Goal: Task Accomplishment & Management: Use online tool/utility

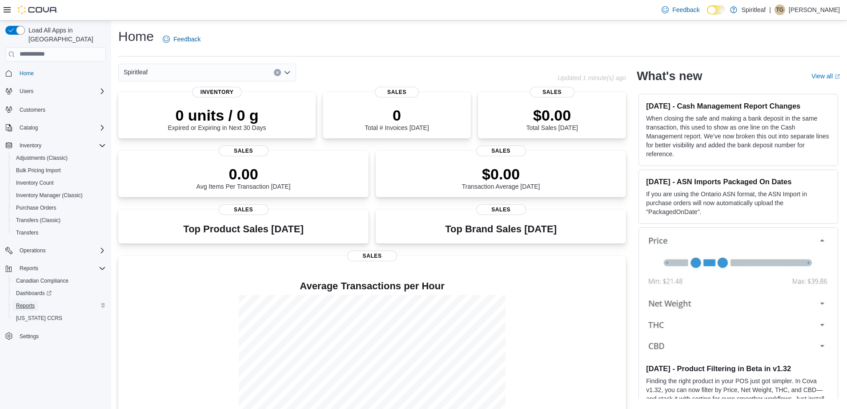
click at [25, 302] on span "Reports" at bounding box center [25, 305] width 19 height 7
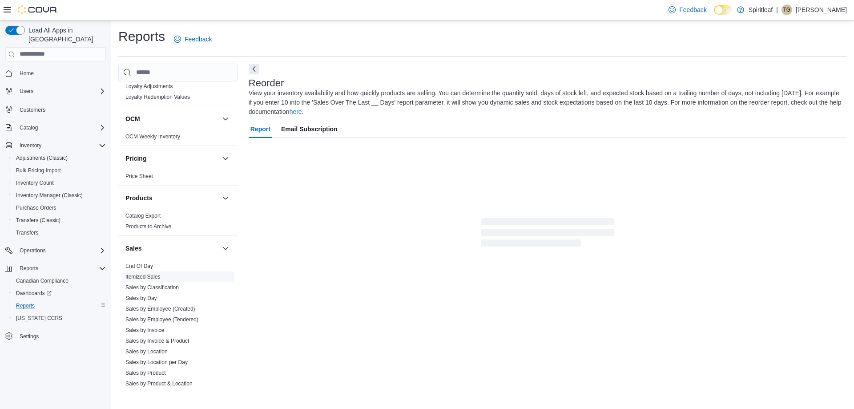
scroll to position [612, 0]
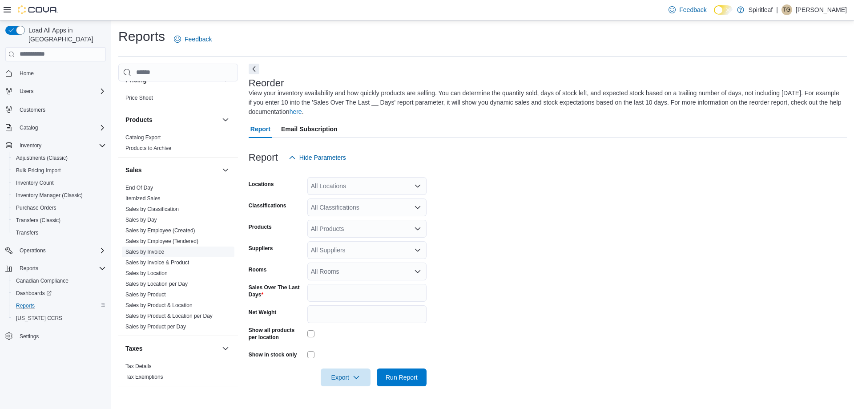
click at [157, 249] on link "Sales by Invoice" at bounding box center [144, 252] width 39 height 6
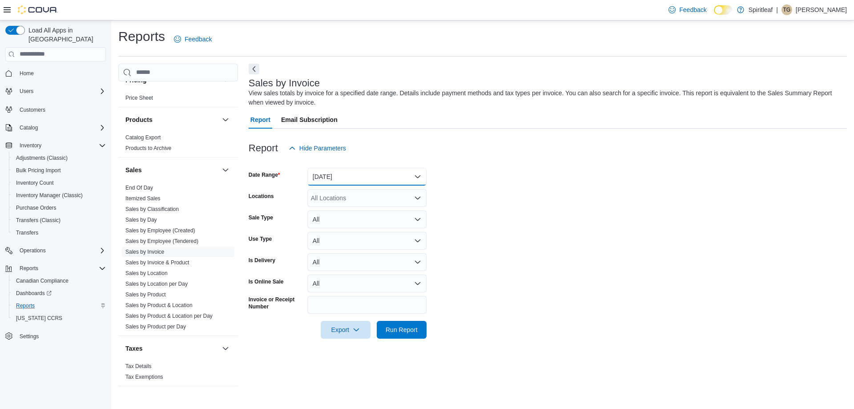
click at [341, 178] on button "[DATE]" at bounding box center [366, 177] width 119 height 18
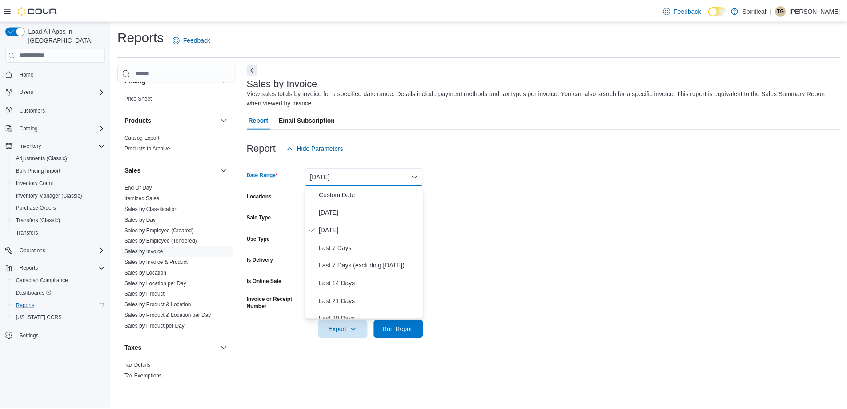
scroll to position [89, 0]
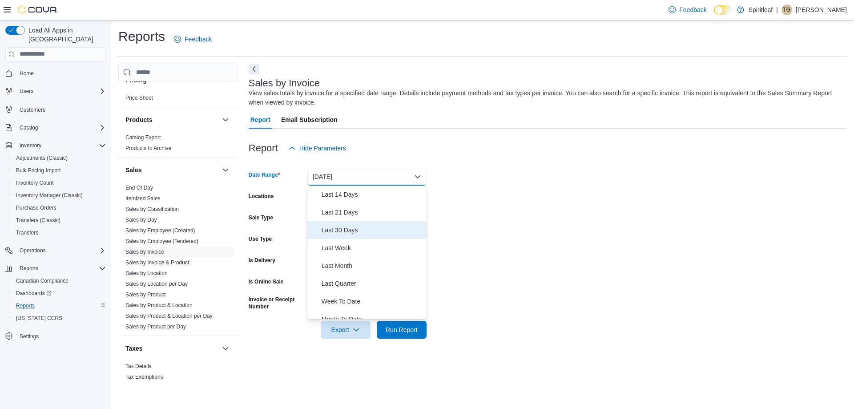
click at [342, 232] on span "Last 30 Days" at bounding box center [371, 230] width 101 height 11
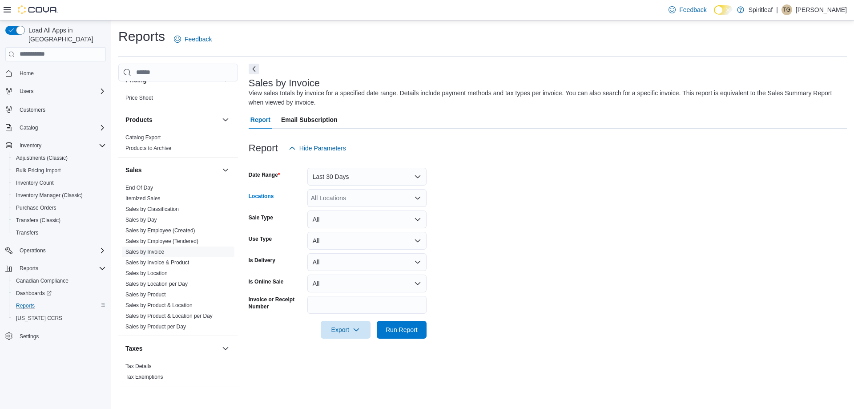
click at [339, 199] on div "All Locations" at bounding box center [366, 198] width 119 height 18
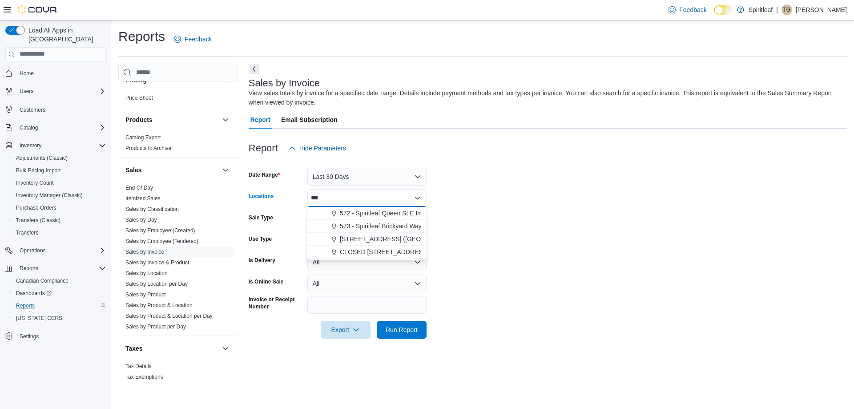
type input "***"
click at [351, 212] on span "572 - Spiritleaf Queen St E Imperial ([GEOGRAPHIC_DATA])" at bounding box center [424, 213] width 169 height 9
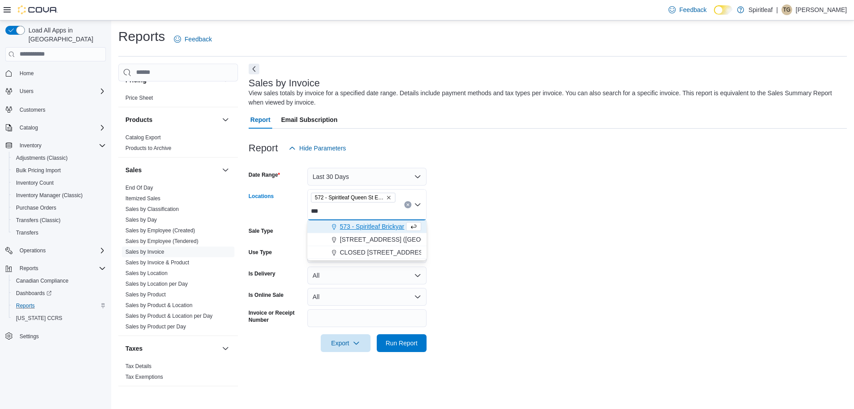
type input "***"
click at [353, 223] on span "573 - Spiritleaf Brickyard Way ([GEOGRAPHIC_DATA])" at bounding box center [416, 226] width 153 height 9
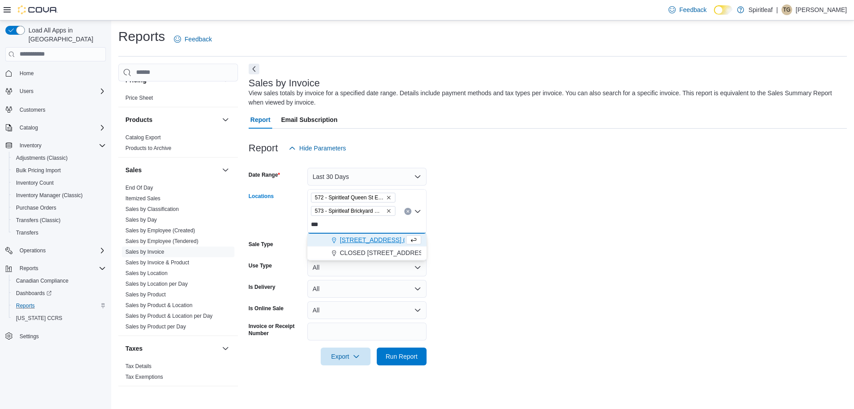
type input "***"
click at [357, 235] on span "[STREET_ADDRESS] ([GEOGRAPHIC_DATA])" at bounding box center [406, 239] width 132 height 9
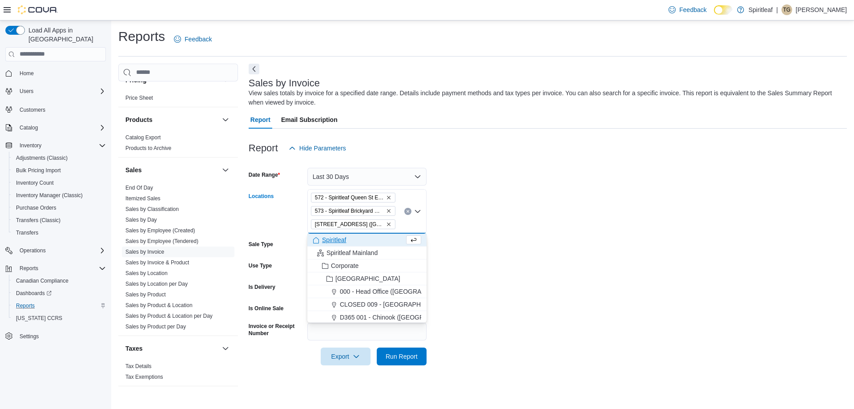
drag, startPoint x: 459, startPoint y: 302, endPoint x: 454, endPoint y: 304, distance: 5.4
click at [459, 301] on form "Date Range Last 30 Days Locations 572 - Spiritleaf [GEOGRAPHIC_DATA] ([GEOGRAPH…" at bounding box center [548, 261] width 598 height 208
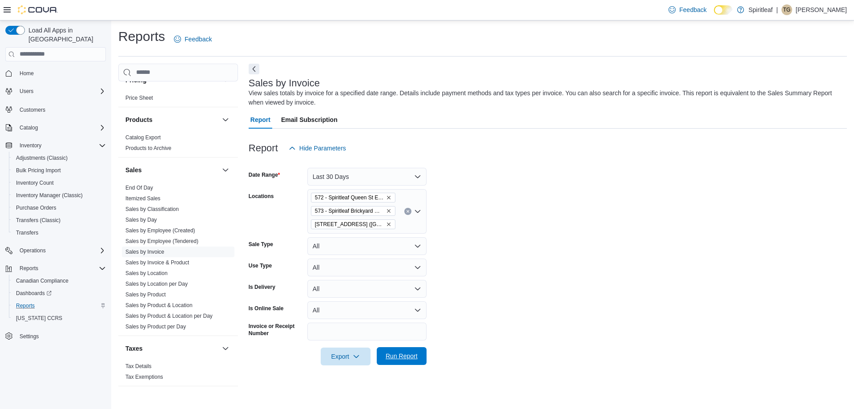
click at [406, 356] on span "Run Report" at bounding box center [401, 355] width 32 height 9
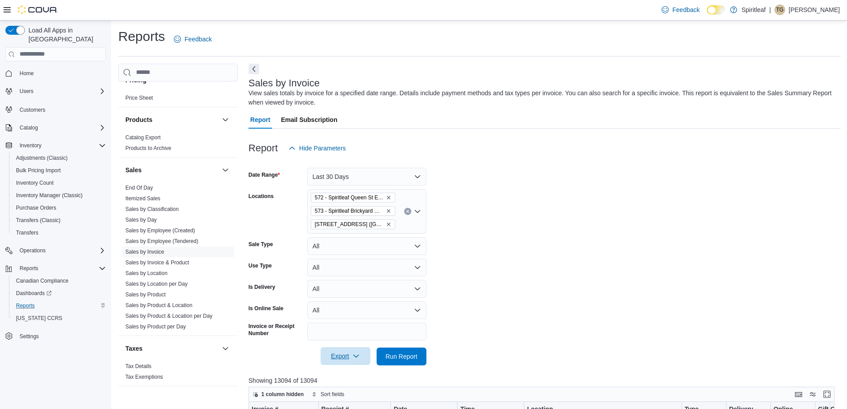
click at [335, 357] on span "Export" at bounding box center [345, 356] width 39 height 18
click at [345, 301] on span "Export to Excel" at bounding box center [347, 302] width 40 height 7
click at [343, 302] on span "Export to Excel" at bounding box center [347, 302] width 40 height 7
click at [524, 220] on form "Date Range Last 30 Days Locations 572 - Spiritleaf [GEOGRAPHIC_DATA] ([GEOGRAPH…" at bounding box center [545, 261] width 592 height 208
